Goal: Transaction & Acquisition: Purchase product/service

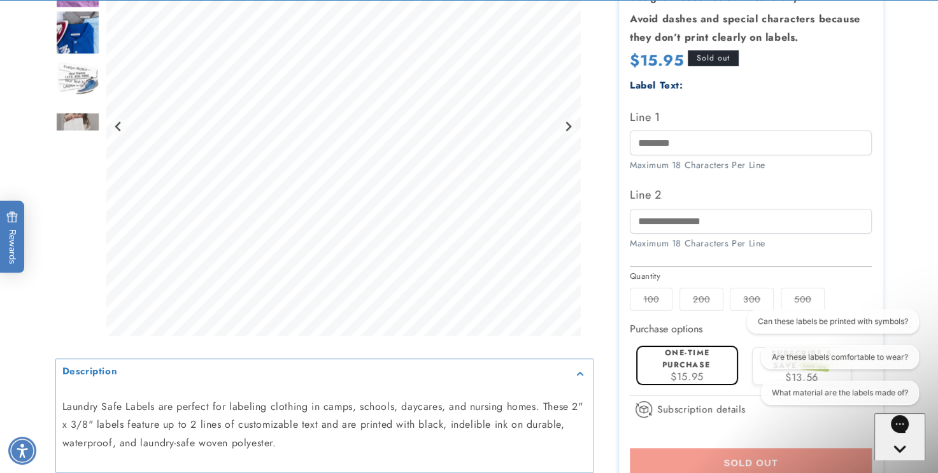
scroll to position [325, 0]
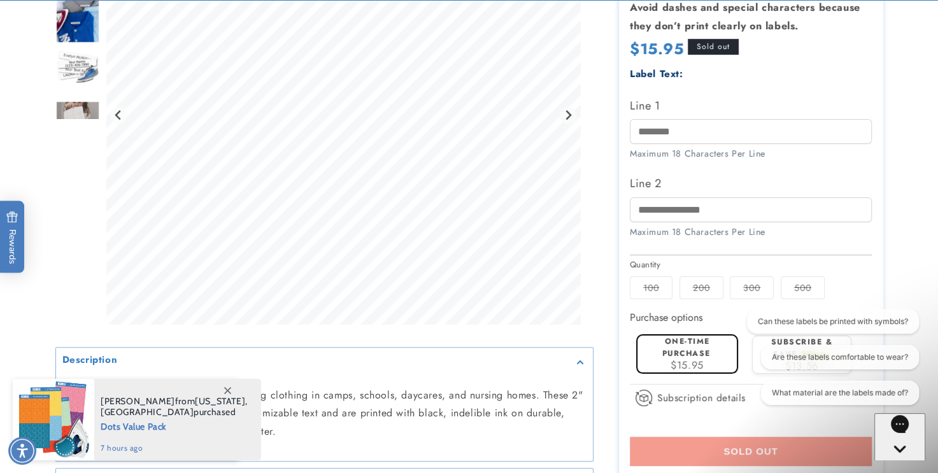
click at [224, 388] on icon at bounding box center [227, 390] width 7 height 7
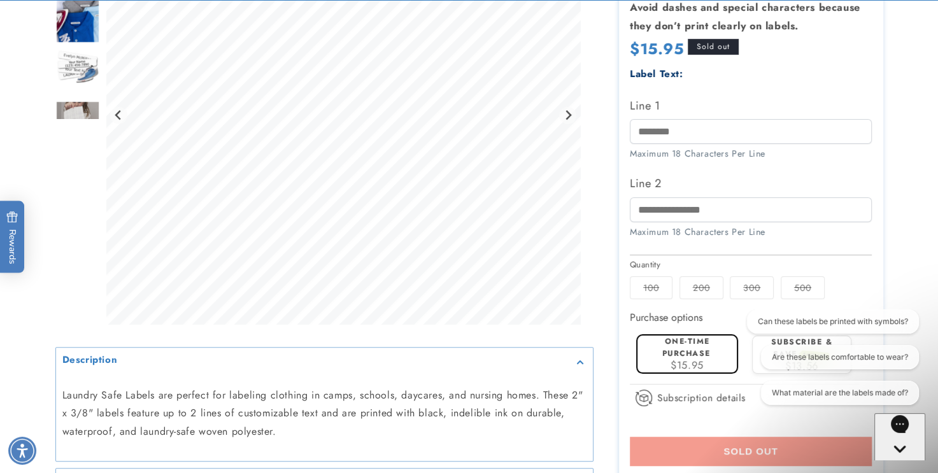
click at [223, 388] on div "Laundry Safe Labels are perfect for labeling clothing in camps, schools, daycar…" at bounding box center [324, 413] width 537 height 75
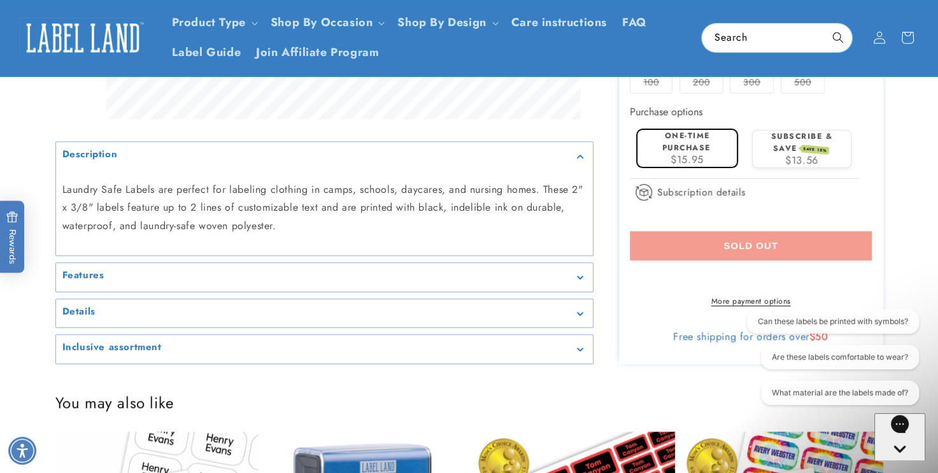
scroll to position [428, 0]
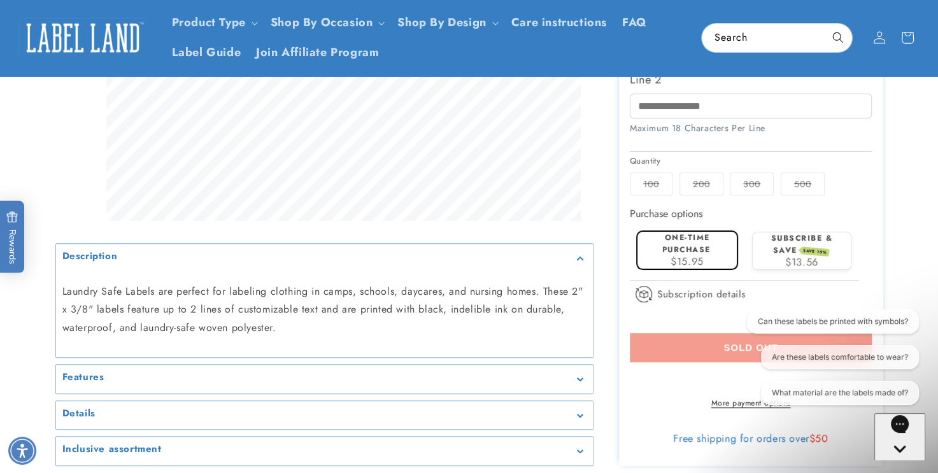
click at [895, 108] on div at bounding box center [469, 91] width 891 height 749
drag, startPoint x: 935, startPoint y: 124, endPoint x: 934, endPoint y: 101, distance: 22.3
click at [934, 101] on product-info at bounding box center [469, 86] width 938 height 772
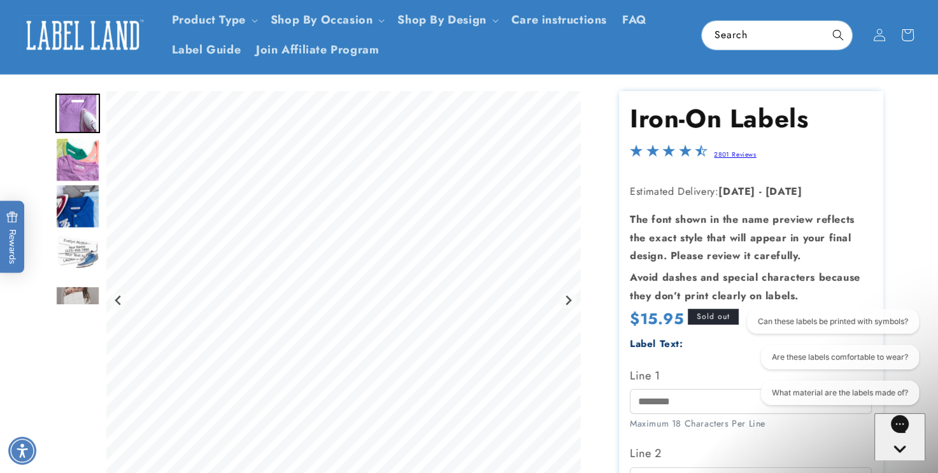
scroll to position [0, 0]
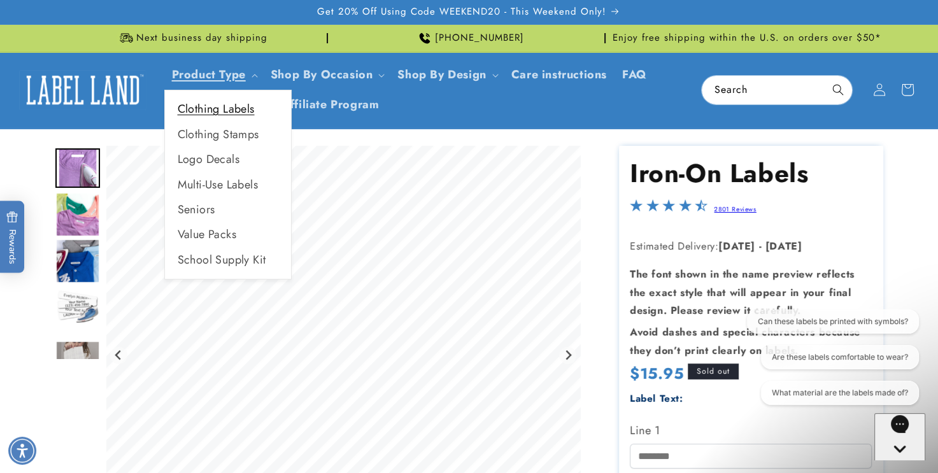
click at [244, 108] on link "Clothing Labels" at bounding box center [228, 109] width 126 height 25
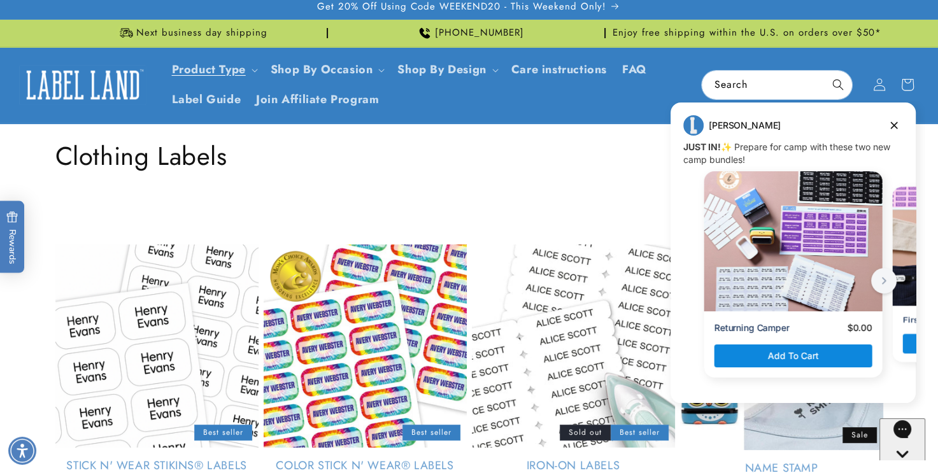
scroll to position [179, 0]
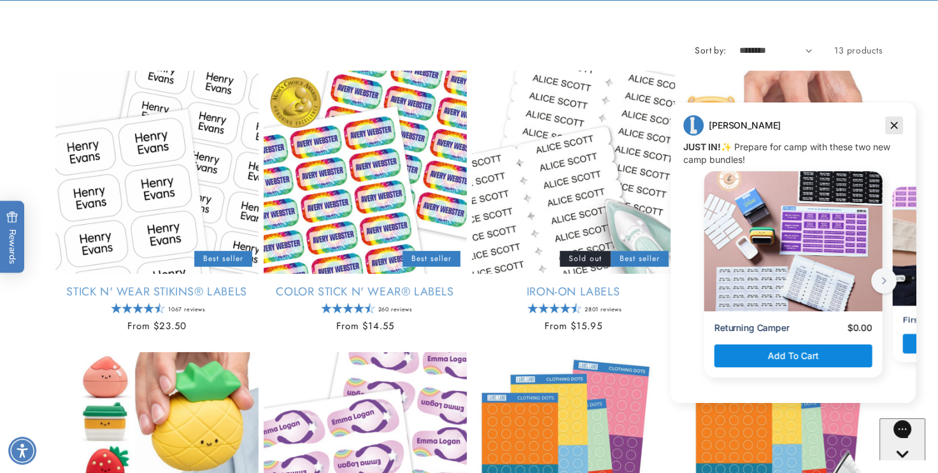
click at [895, 127] on icon "Dismiss campaign" at bounding box center [894, 125] width 7 height 7
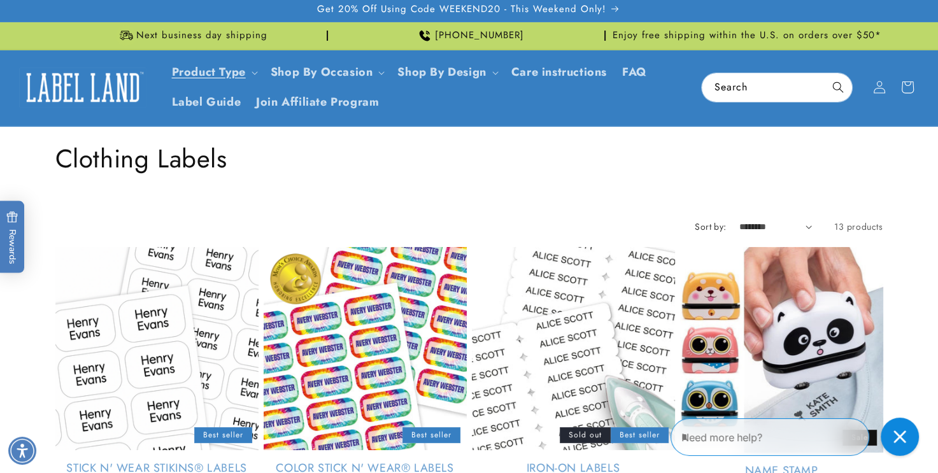
scroll to position [0, 0]
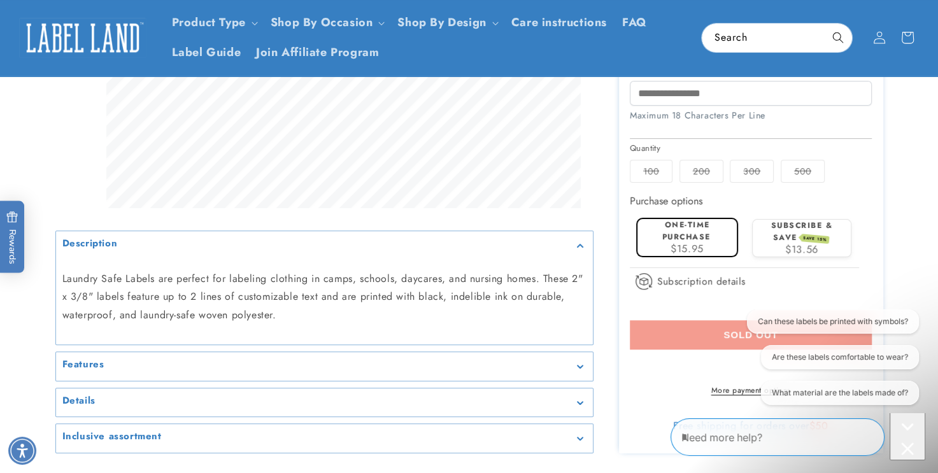
scroll to position [435, 0]
